Goal: Transaction & Acquisition: Obtain resource

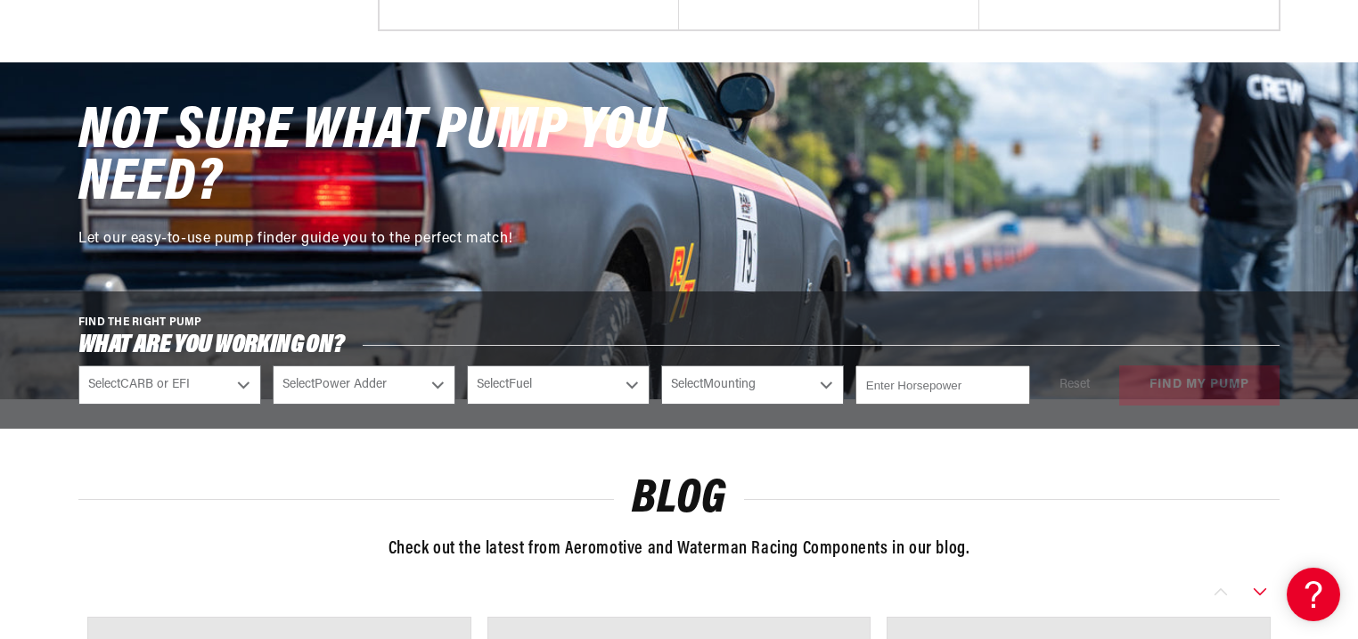
scroll to position [2281, 0]
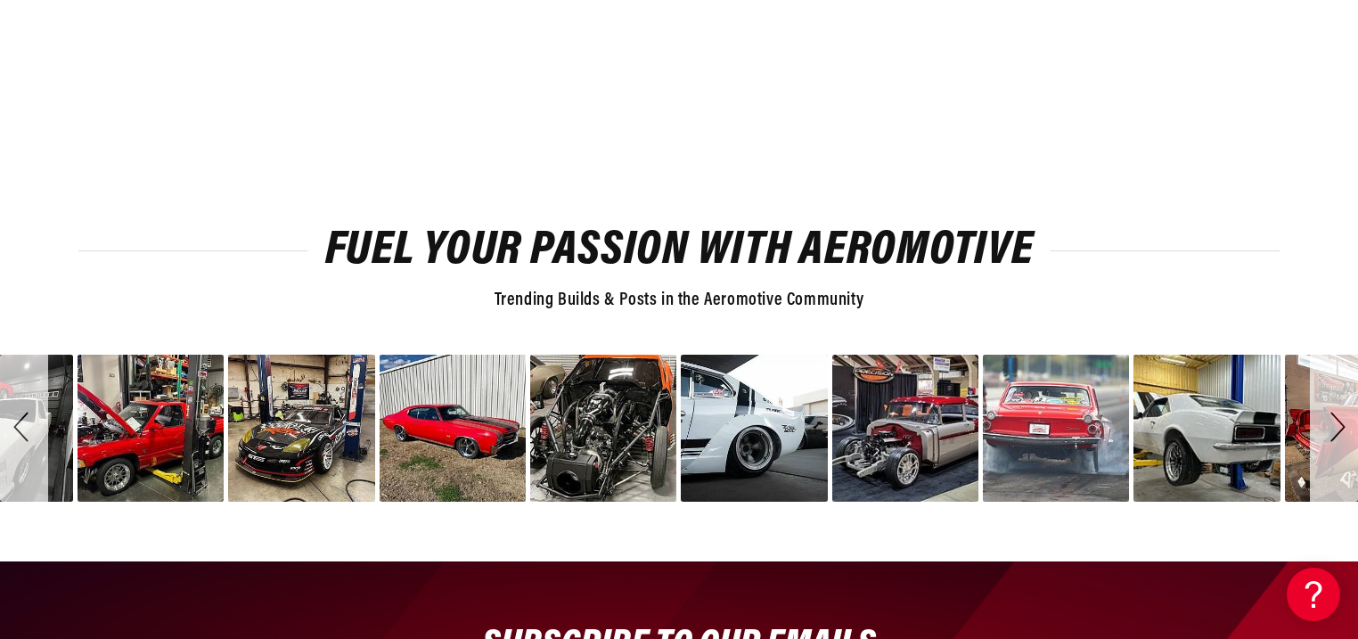
scroll to position [4419, 0]
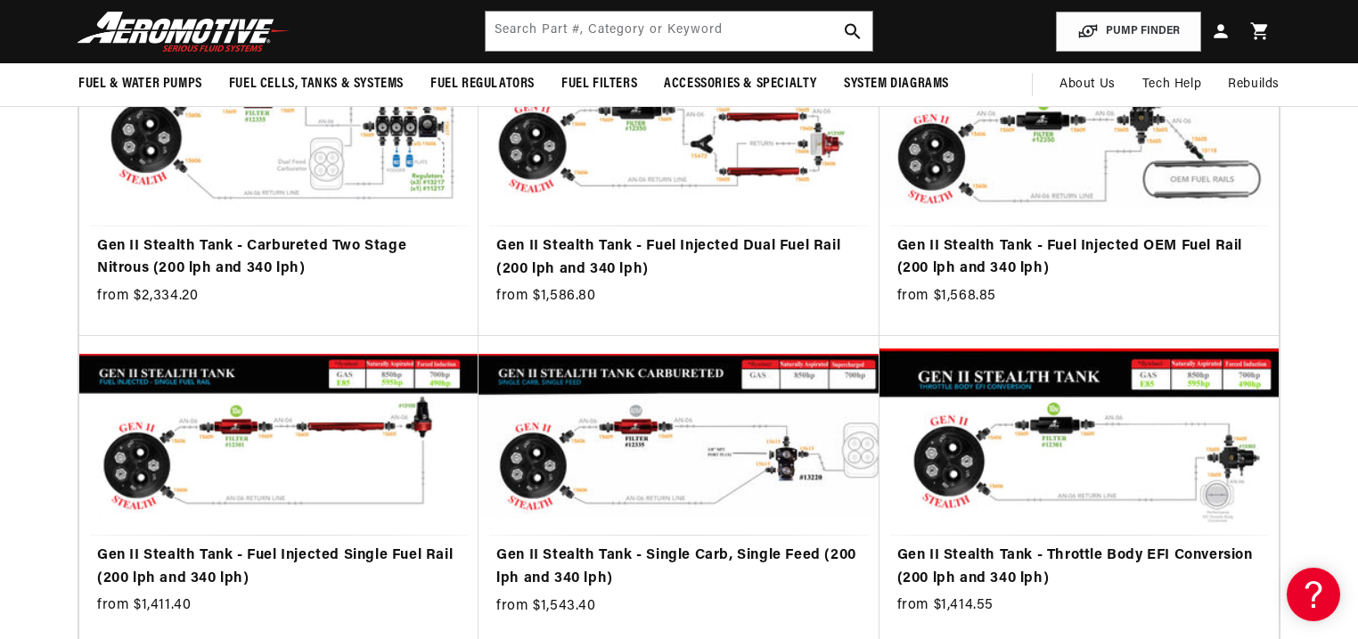
scroll to position [356, 0]
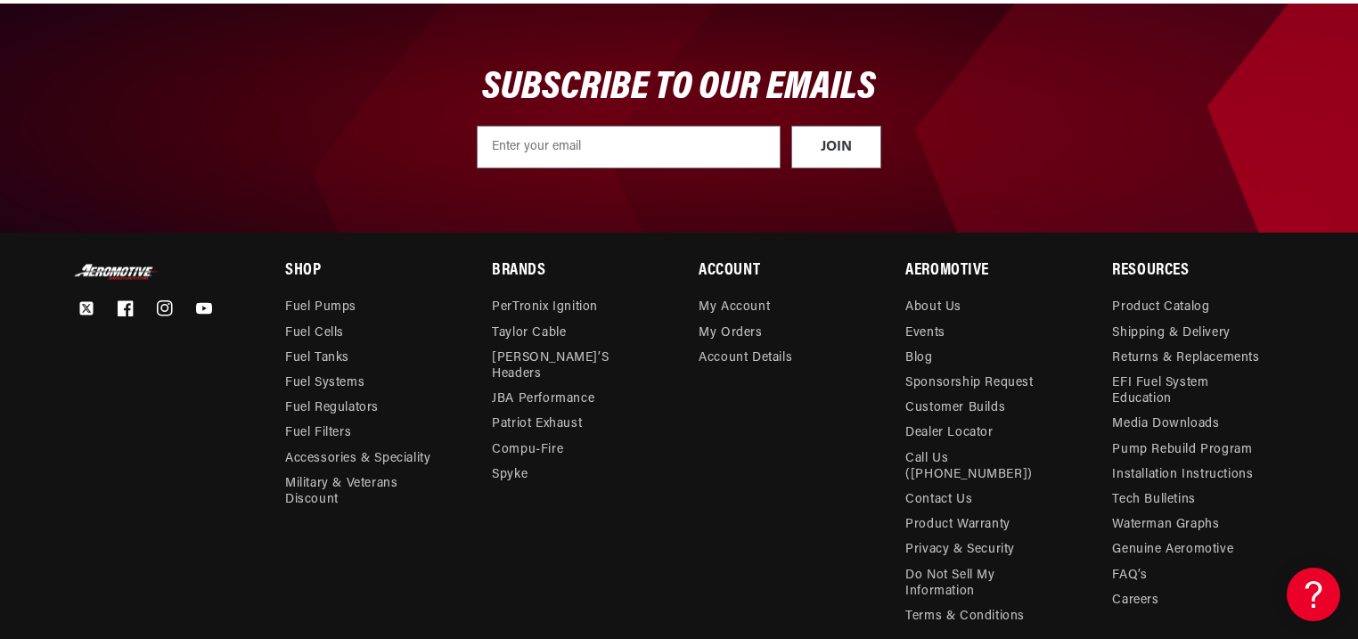
scroll to position [4775, 0]
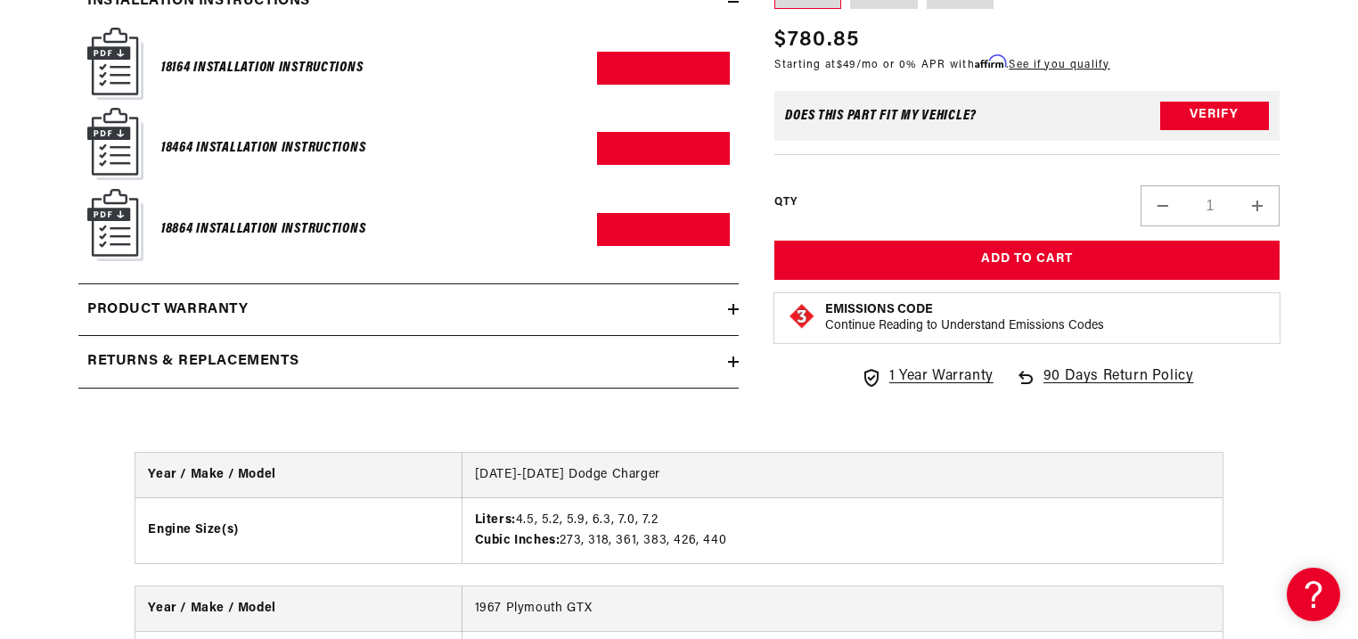
scroll to position [3635, 0]
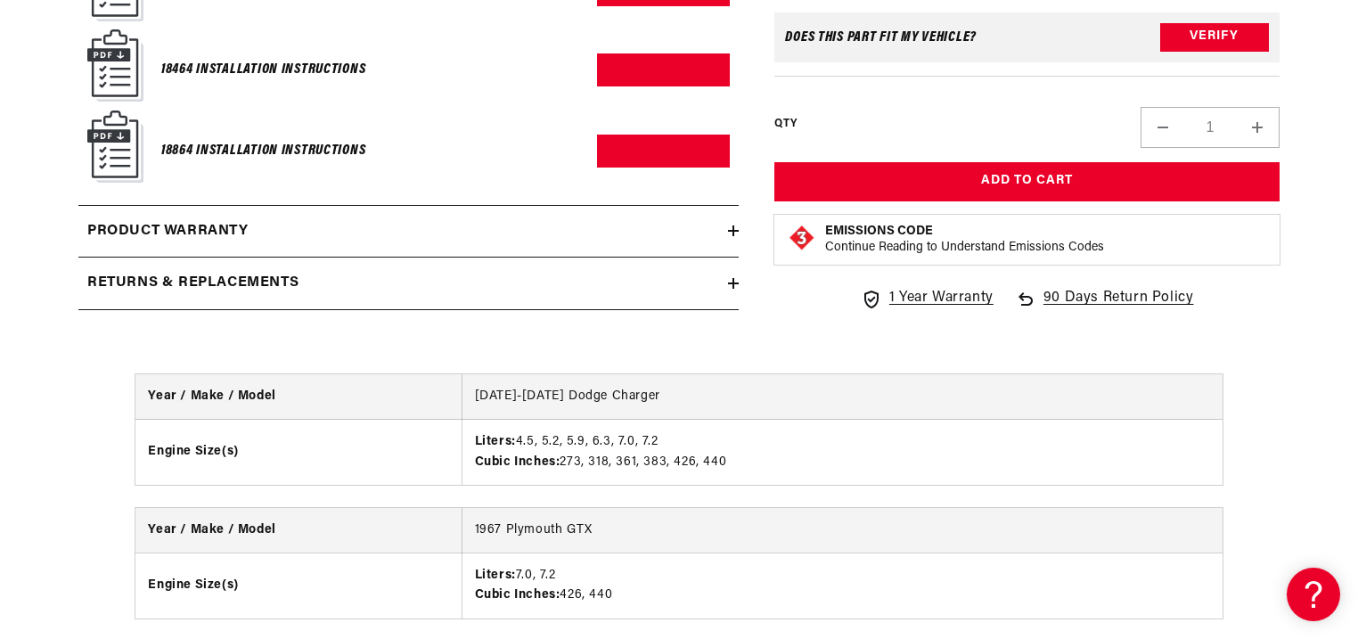
radio input "true"
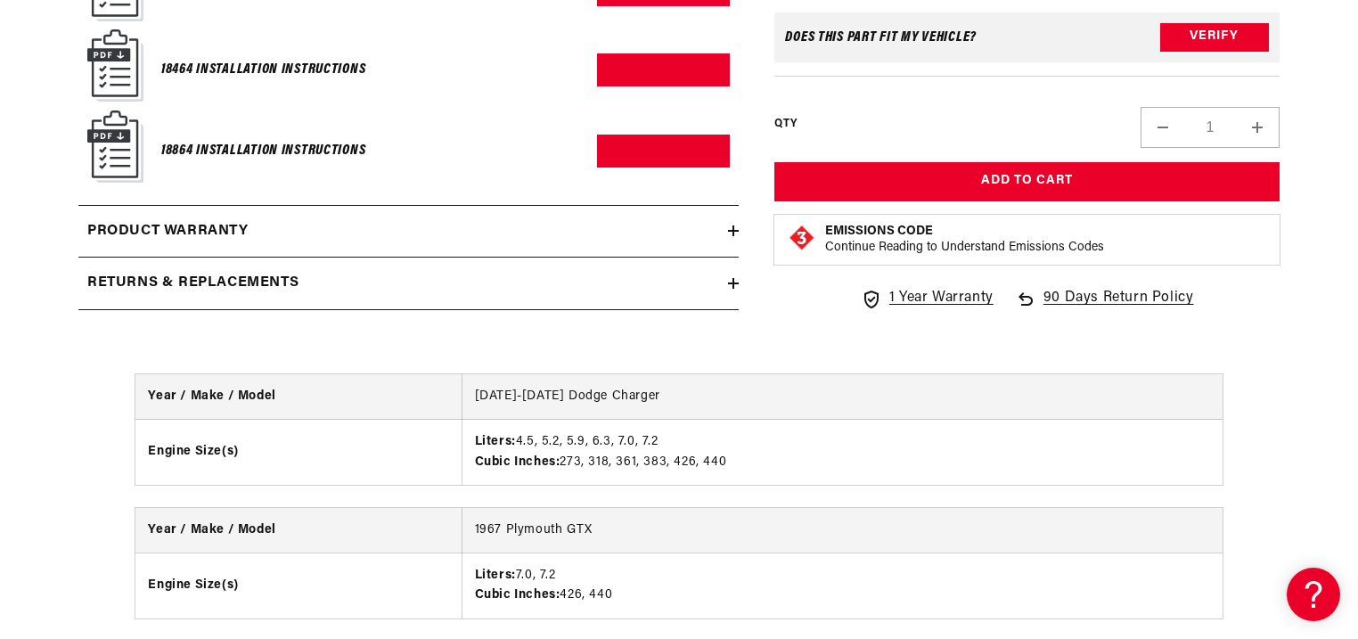
radio input "true"
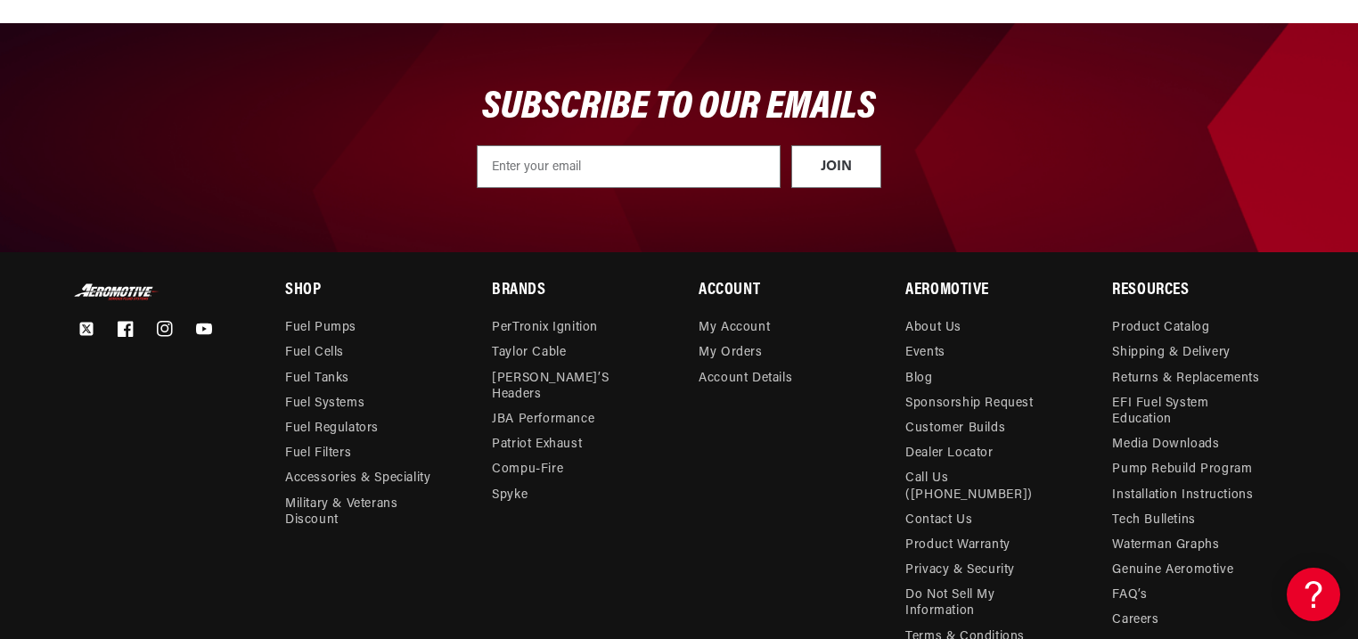
scroll to position [4989, 0]
